Goal: Information Seeking & Learning: Learn about a topic

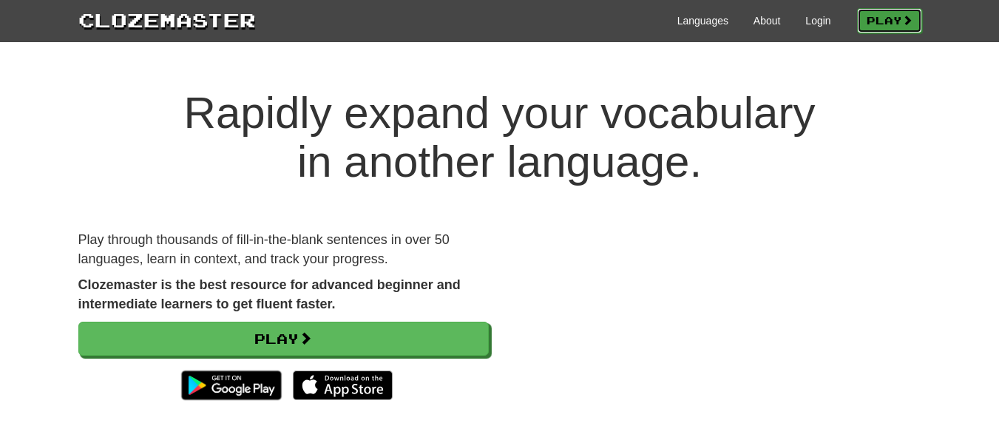
click at [894, 8] on link "Play" at bounding box center [889, 20] width 65 height 25
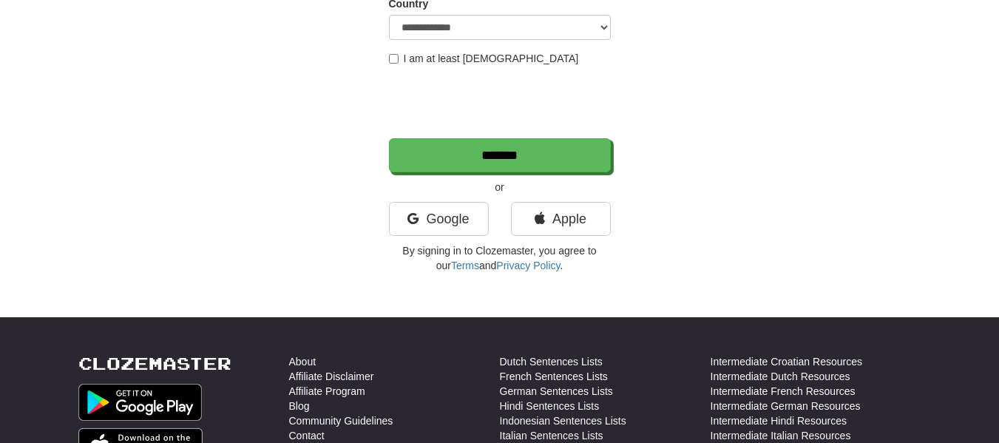
scroll to position [292, 0]
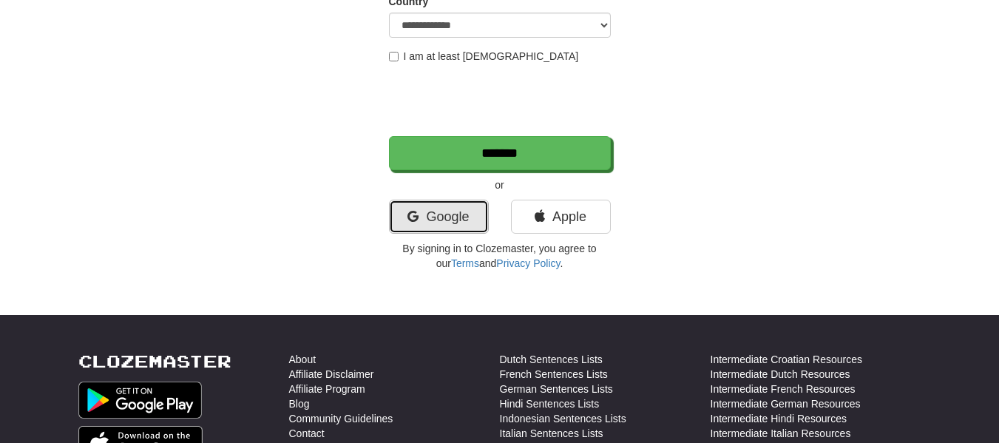
click at [453, 224] on link "Google" at bounding box center [439, 217] width 100 height 34
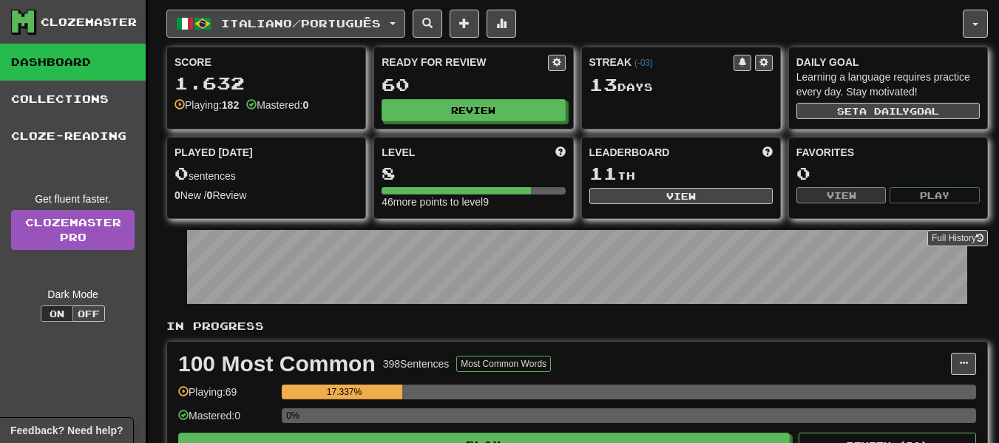
click at [306, 26] on span "Italiano / Português" at bounding box center [301, 23] width 160 height 13
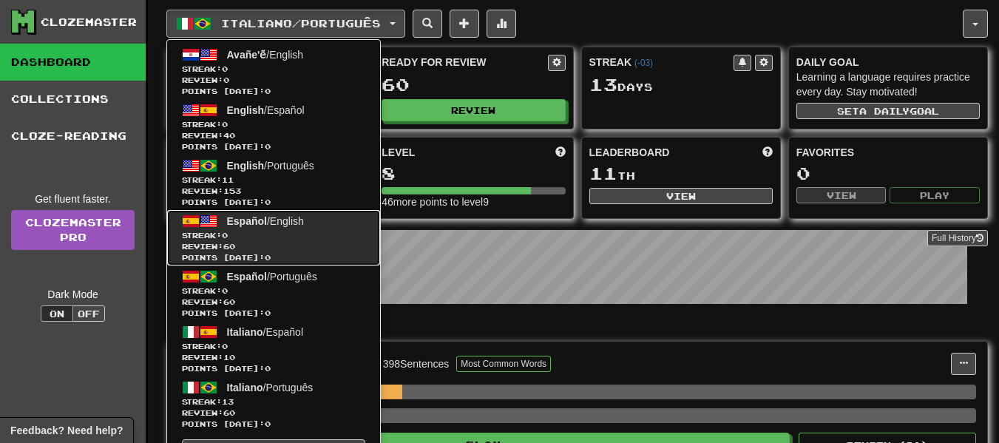
click at [334, 244] on span "Review: 60" at bounding box center [273, 246] width 183 height 11
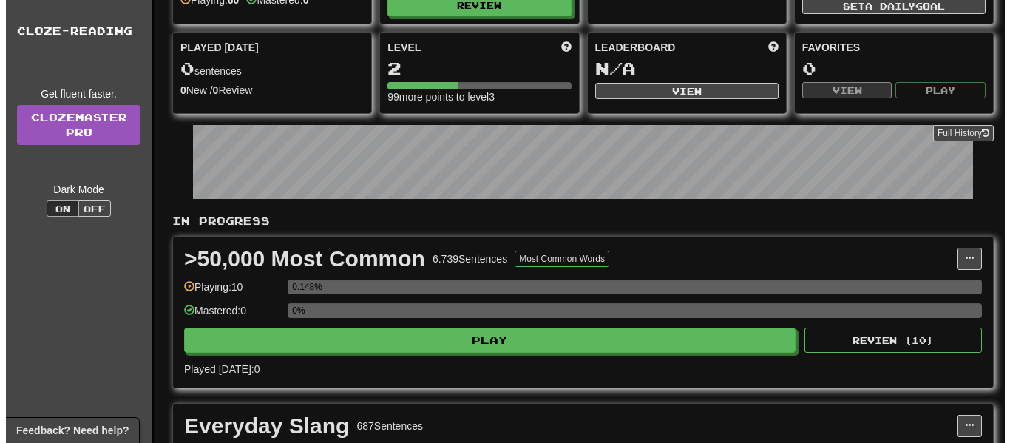
scroll to position [185, 0]
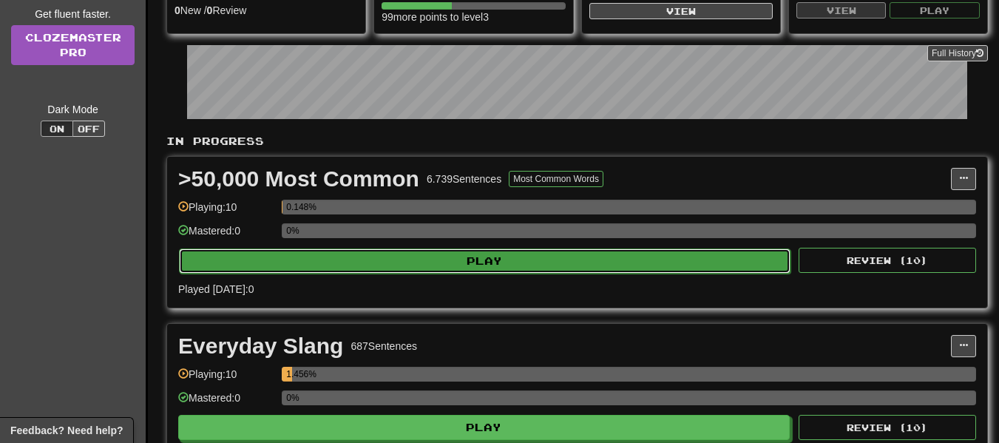
click at [551, 268] on button "Play" at bounding box center [485, 261] width 612 height 25
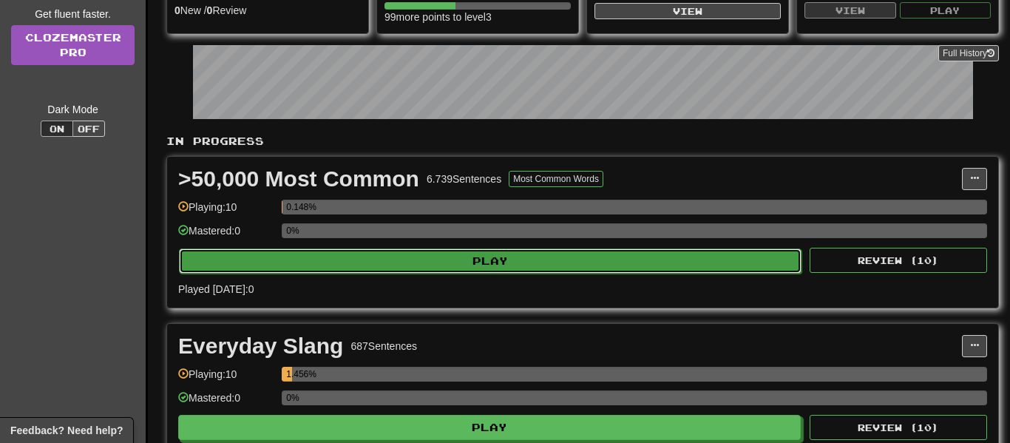
select select "**"
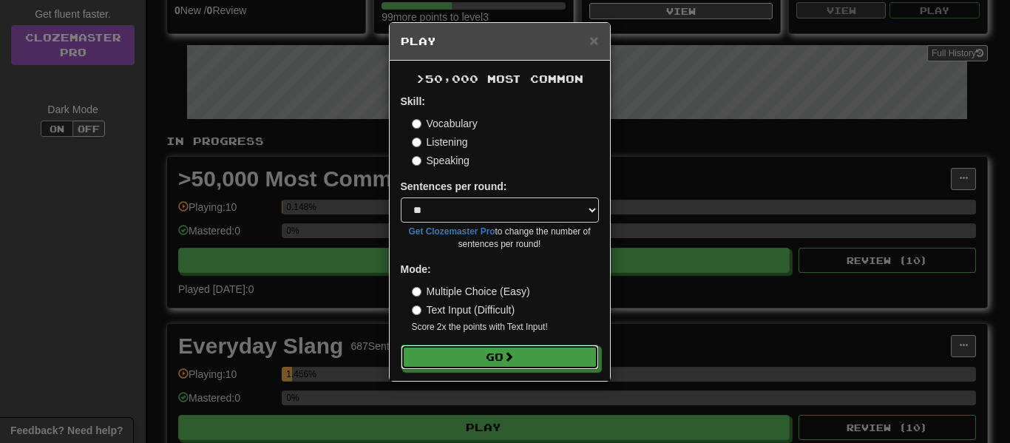
click at [507, 345] on button "Go" at bounding box center [500, 357] width 198 height 25
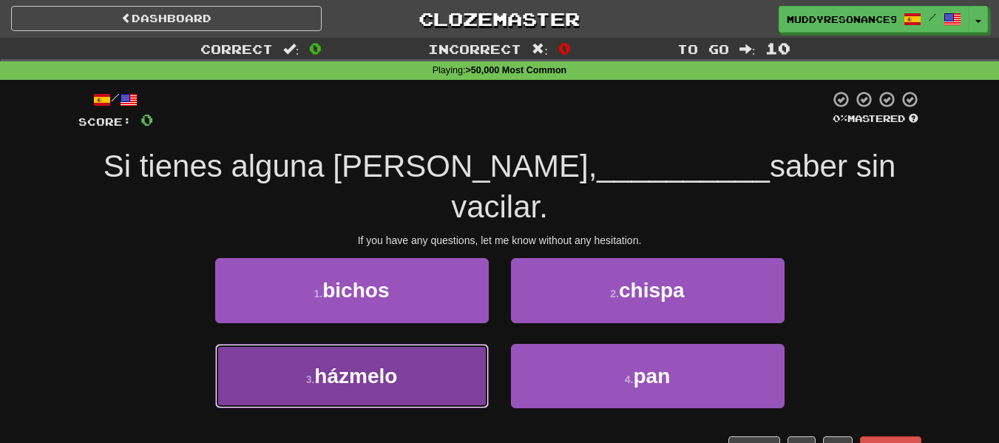
click at [421, 344] on button "3 . házmelo" at bounding box center [352, 376] width 274 height 64
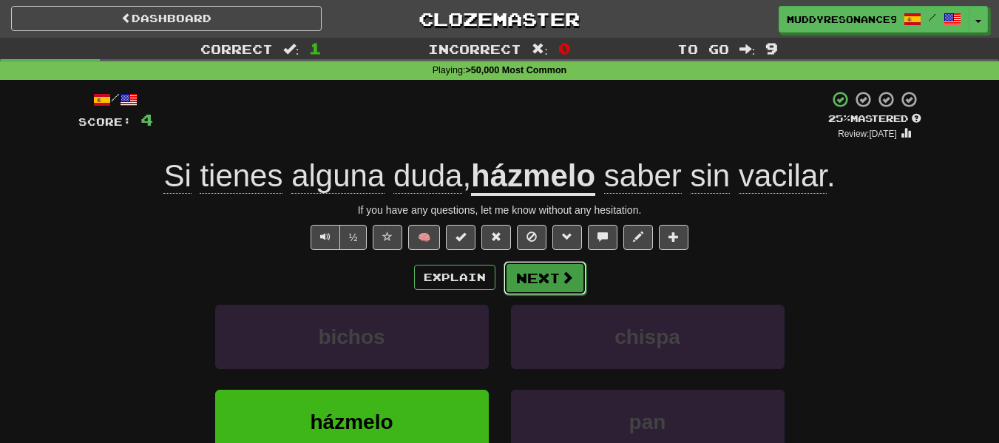
click at [569, 277] on span at bounding box center [567, 277] width 13 height 13
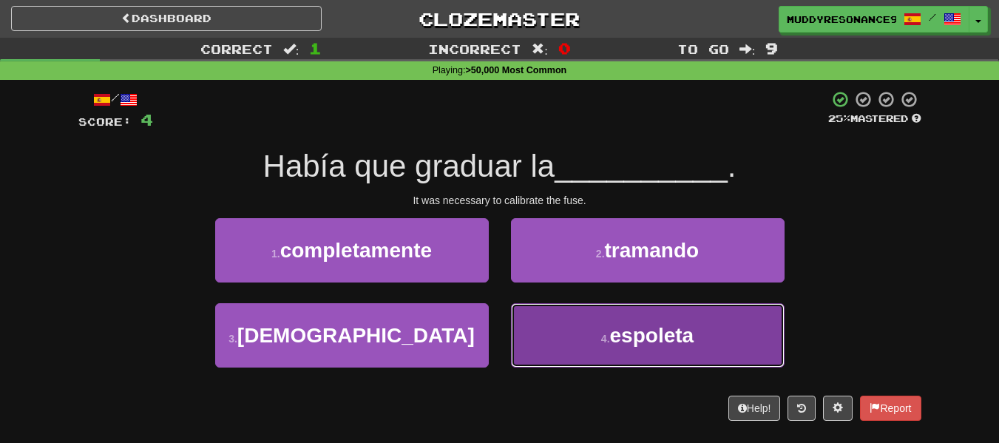
click at [640, 347] on button "4 . espoleta" at bounding box center [648, 335] width 274 height 64
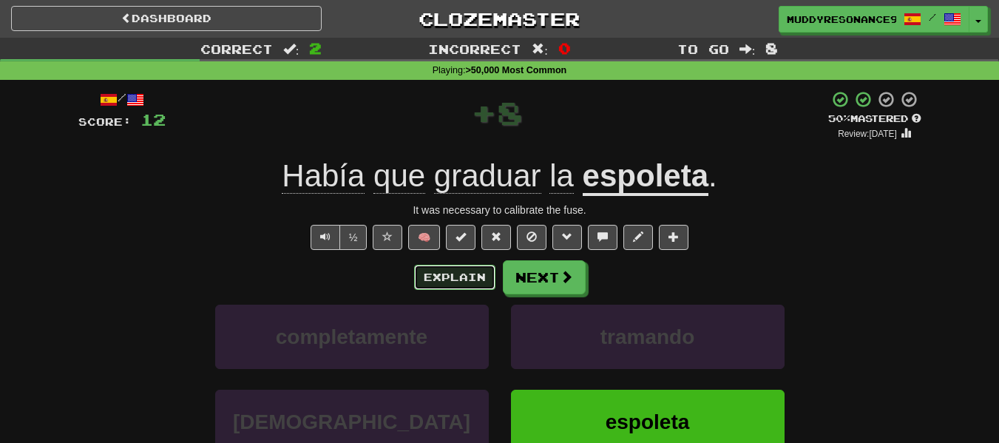
click at [465, 279] on button "Explain" at bounding box center [454, 277] width 81 height 25
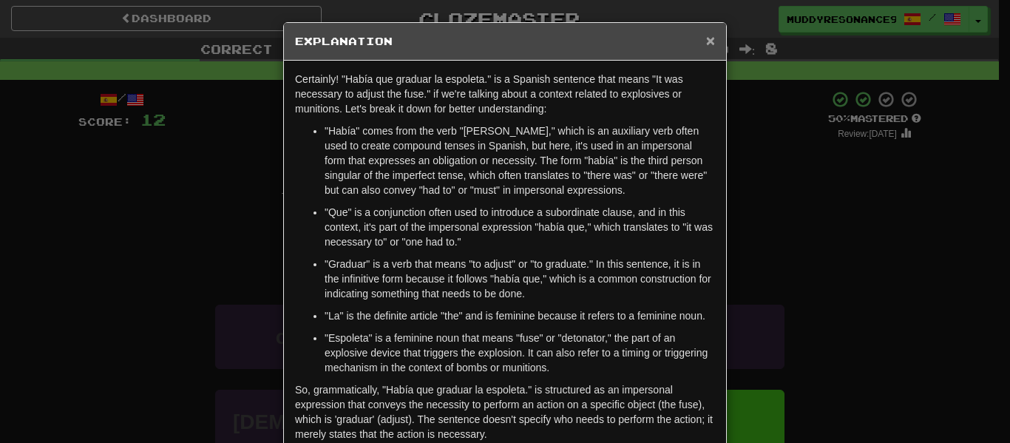
click at [709, 35] on span "×" at bounding box center [710, 40] width 9 height 17
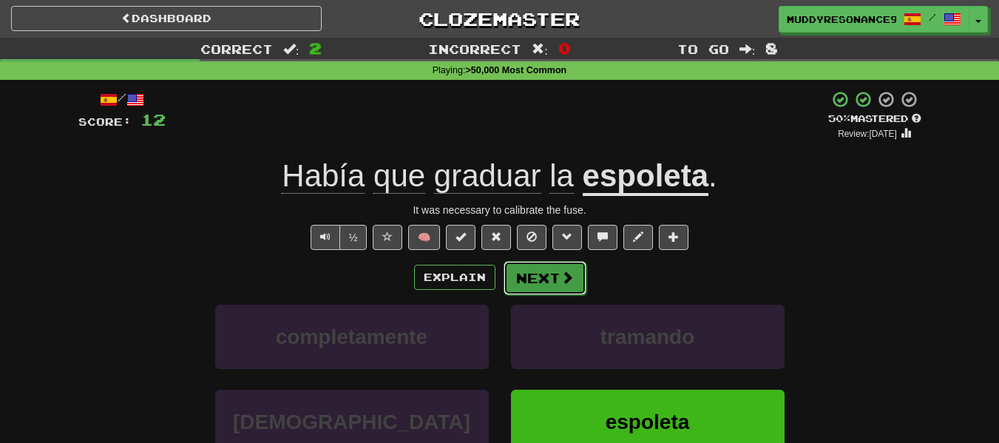
click at [551, 263] on button "Next" at bounding box center [545, 278] width 83 height 34
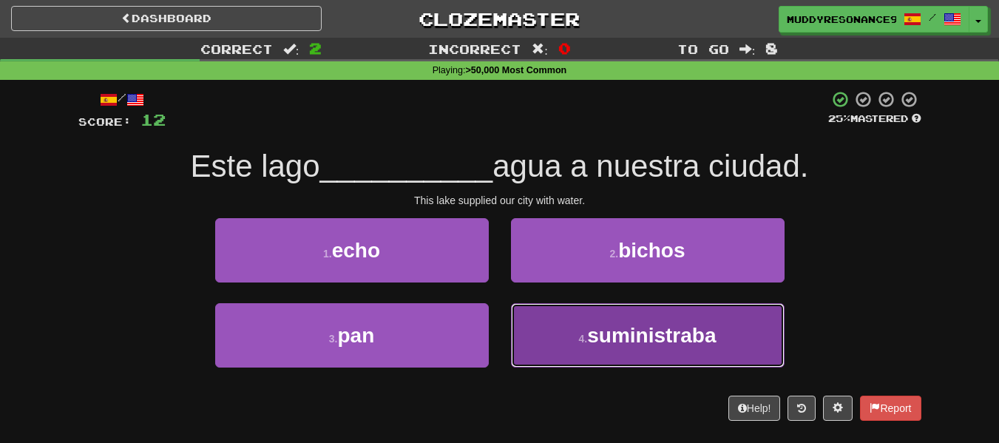
click at [678, 329] on span "suministraba" at bounding box center [651, 335] width 129 height 23
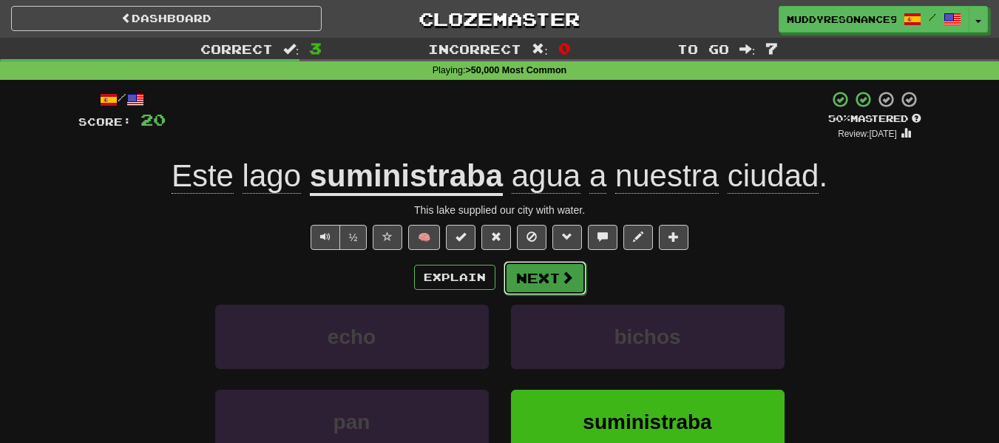
click at [562, 274] on span at bounding box center [567, 277] width 13 height 13
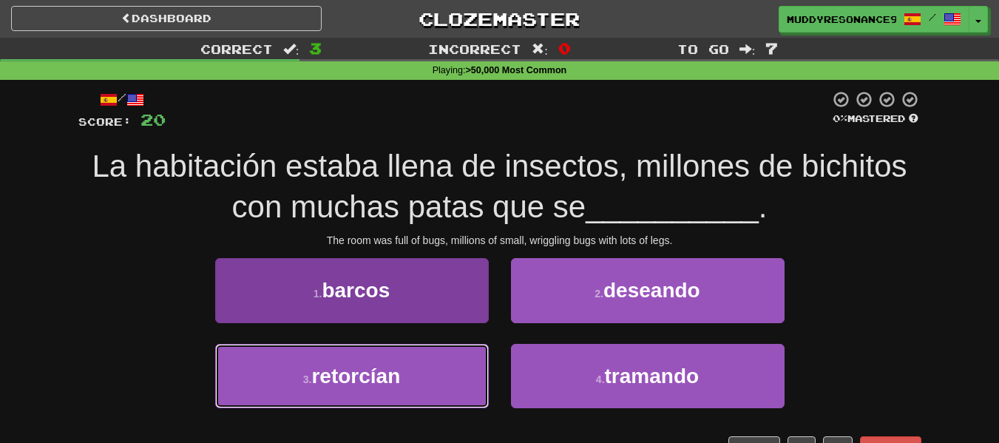
click at [469, 379] on button "3 . retorcían" at bounding box center [352, 376] width 274 height 64
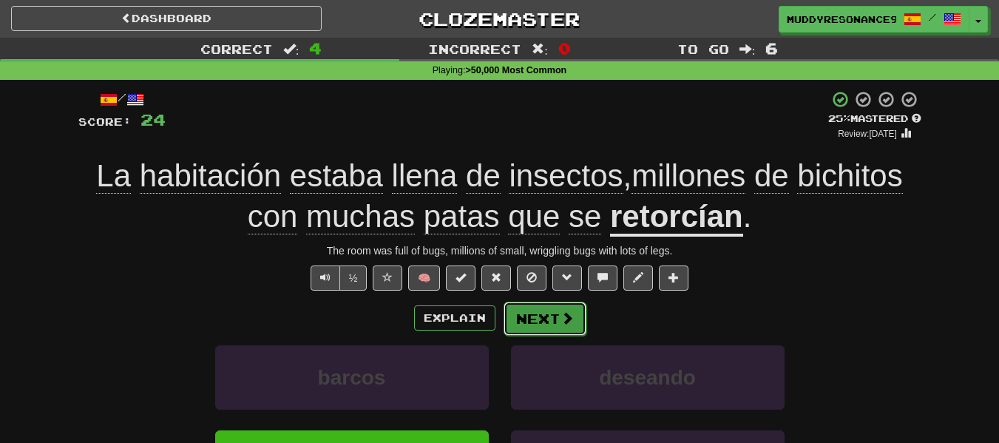
click at [561, 322] on span at bounding box center [567, 317] width 13 height 13
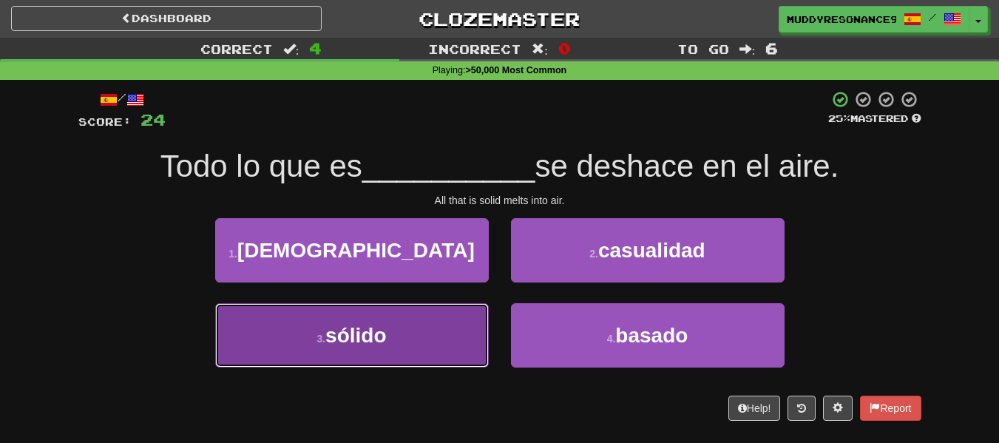
click at [422, 331] on button "3 . sólido" at bounding box center [352, 335] width 274 height 64
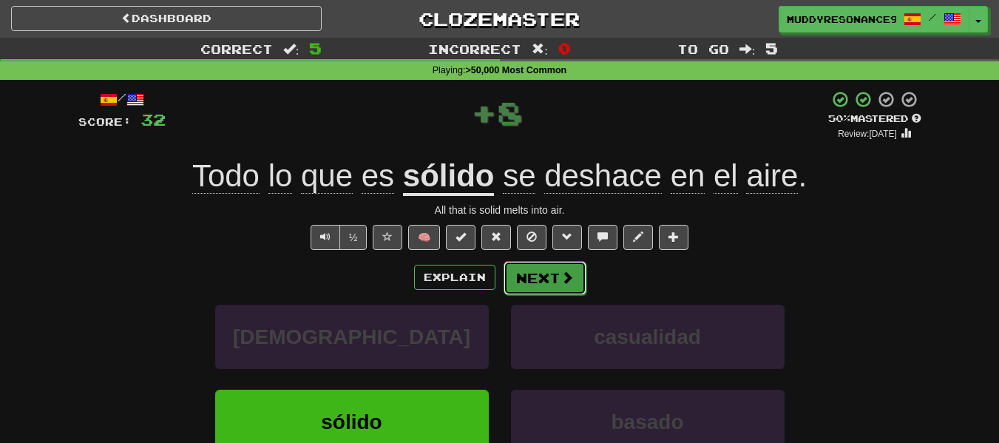
click at [558, 280] on button "Next" at bounding box center [545, 278] width 83 height 34
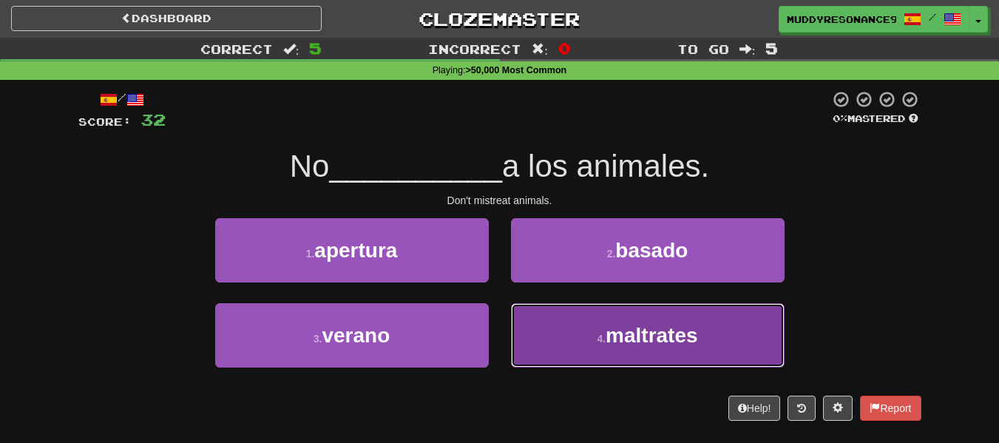
click at [633, 337] on span "maltrates" at bounding box center [652, 335] width 92 height 23
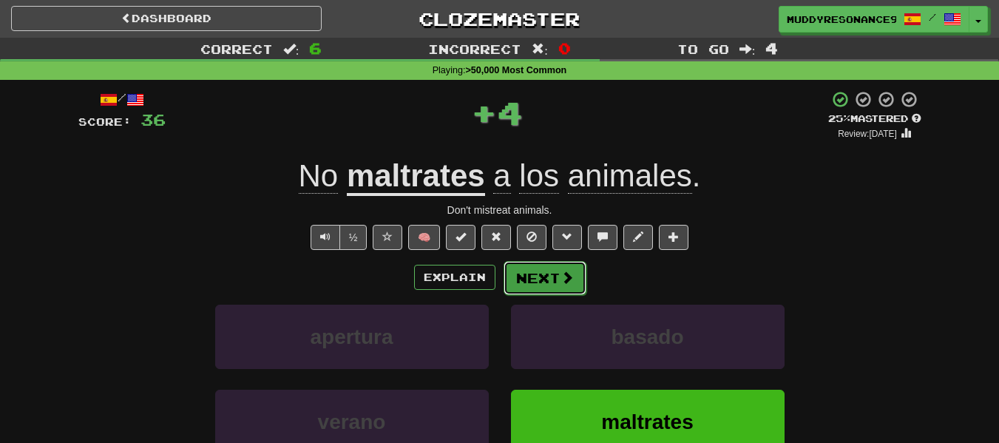
click at [550, 274] on button "Next" at bounding box center [545, 278] width 83 height 34
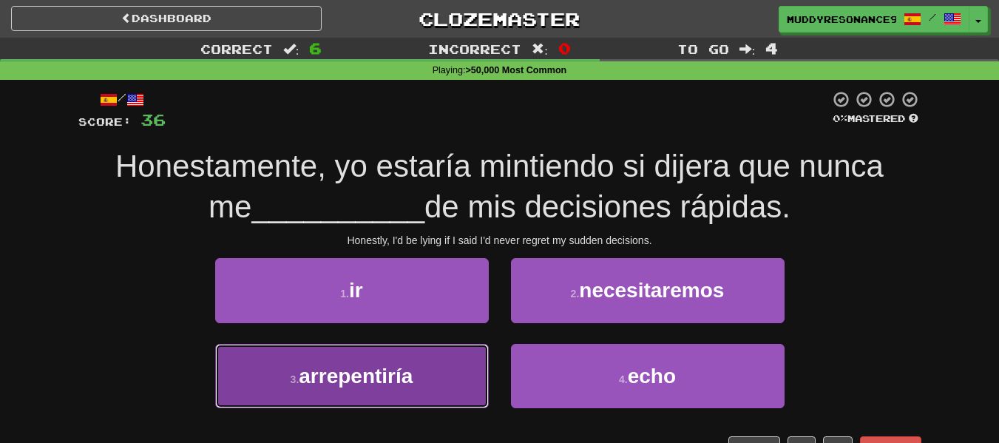
click at [471, 360] on button "3 . arrepentiría" at bounding box center [352, 376] width 274 height 64
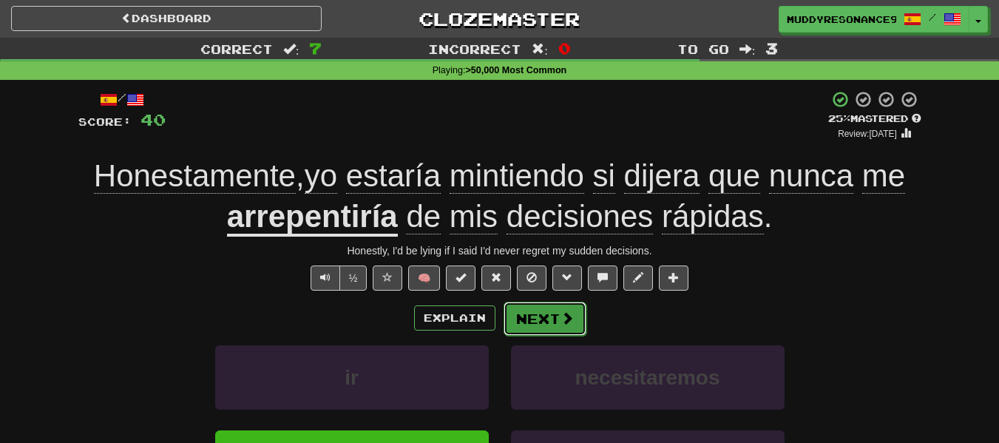
click at [543, 318] on button "Next" at bounding box center [545, 319] width 83 height 34
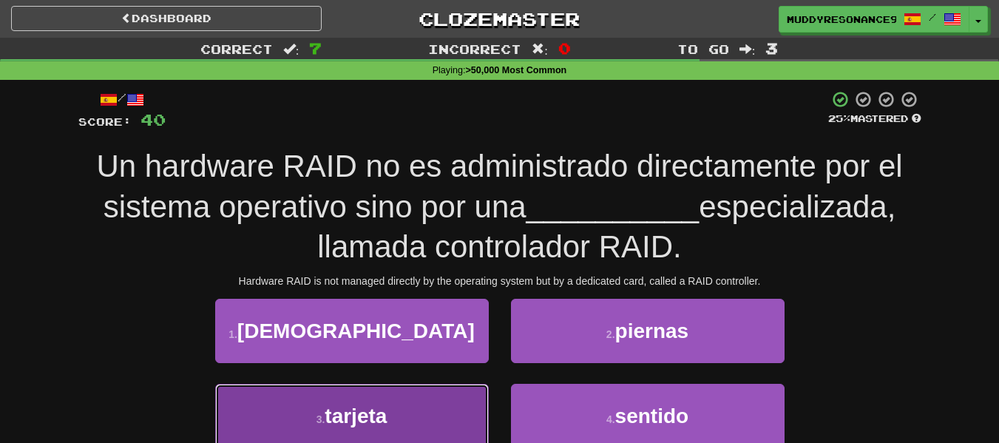
click at [424, 416] on button "3 . tarjeta" at bounding box center [352, 416] width 274 height 64
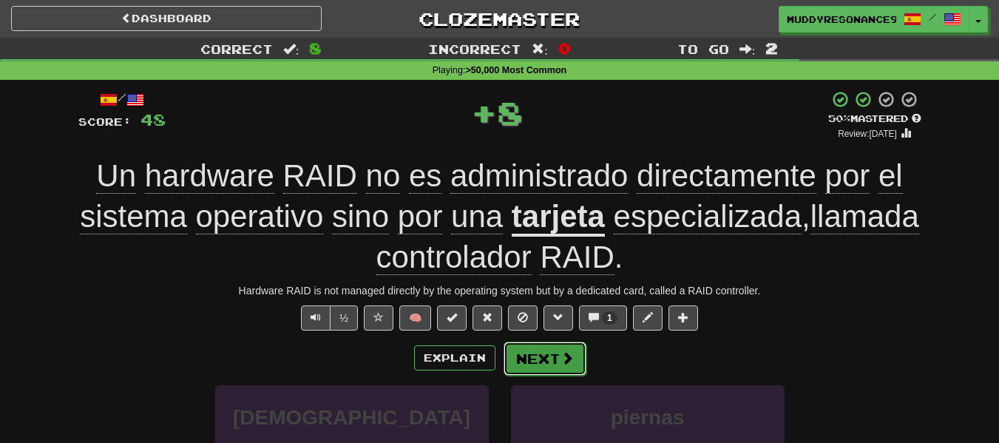
click at [538, 349] on button "Next" at bounding box center [545, 359] width 83 height 34
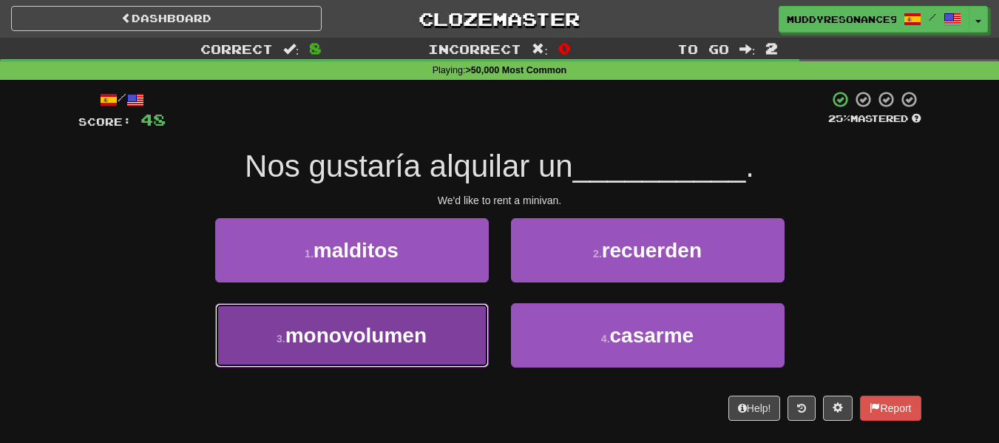
click at [409, 350] on button "3 . monovolumen" at bounding box center [352, 335] width 274 height 64
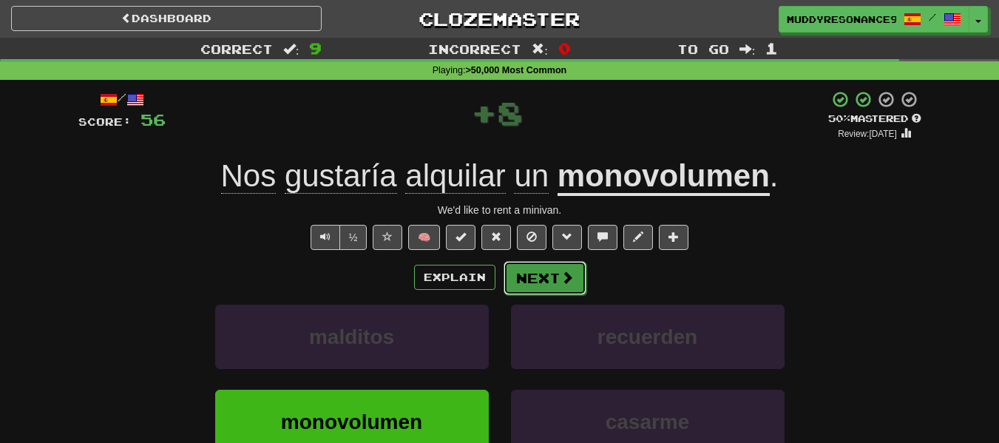
click at [544, 283] on button "Next" at bounding box center [545, 278] width 83 height 34
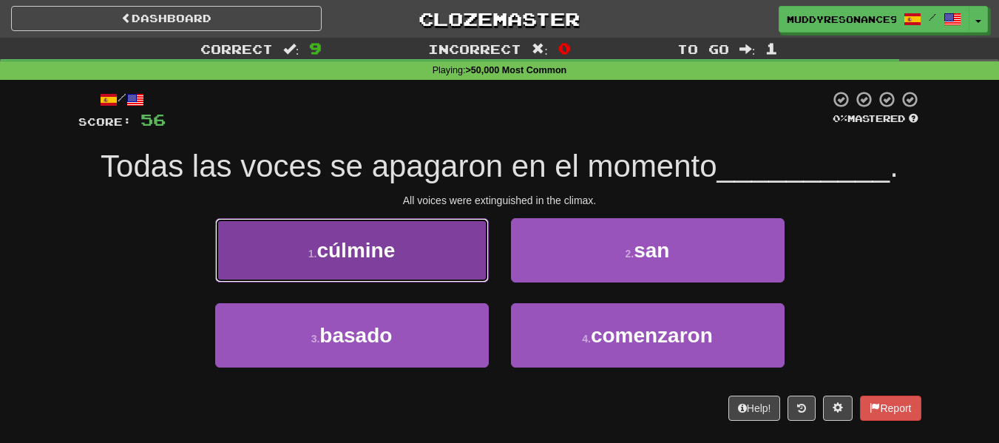
click at [456, 247] on button "1 . cúlmine" at bounding box center [352, 250] width 274 height 64
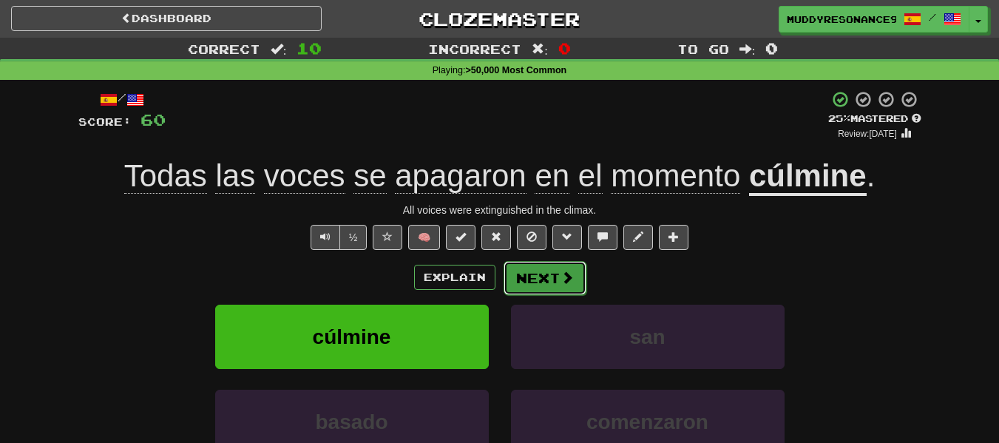
click at [562, 275] on span at bounding box center [567, 277] width 13 height 13
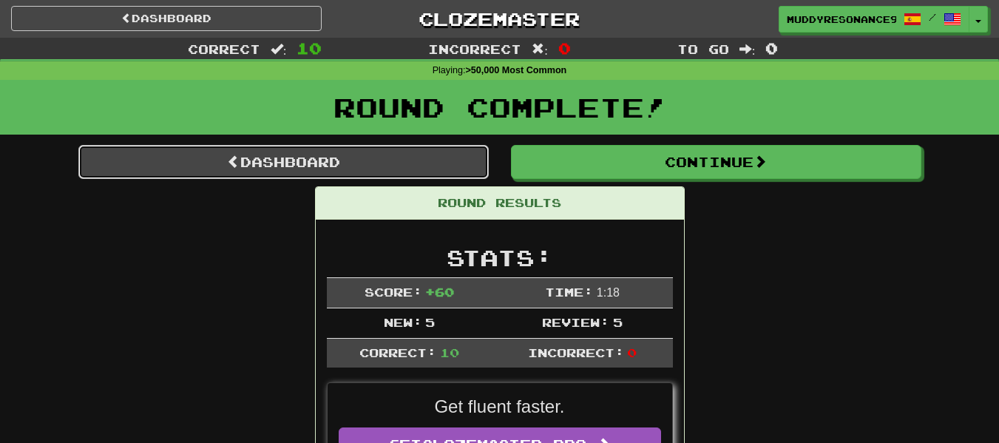
click at [381, 164] on link "Dashboard" at bounding box center [283, 162] width 411 height 34
